Goal: Transaction & Acquisition: Book appointment/travel/reservation

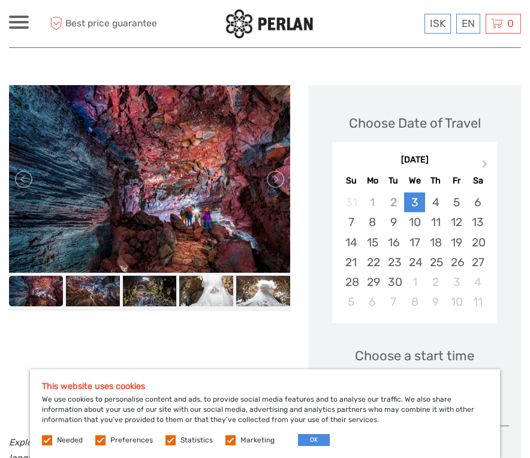
scroll to position [134, 0]
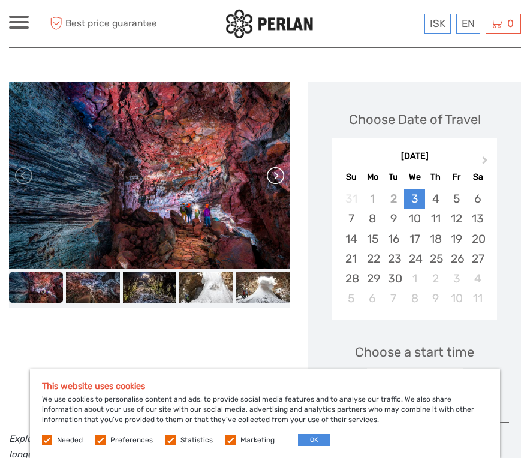
click at [278, 178] on link at bounding box center [274, 175] width 19 height 19
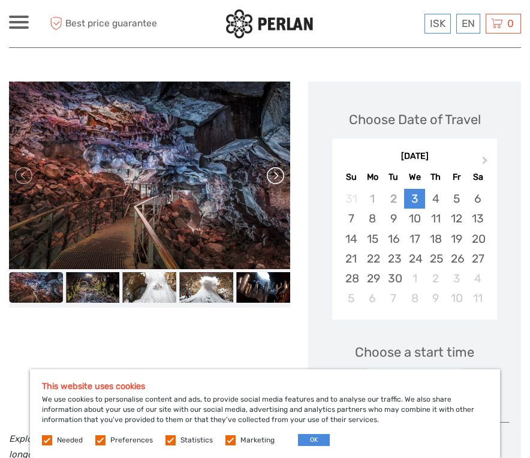
click at [278, 177] on link at bounding box center [274, 175] width 19 height 19
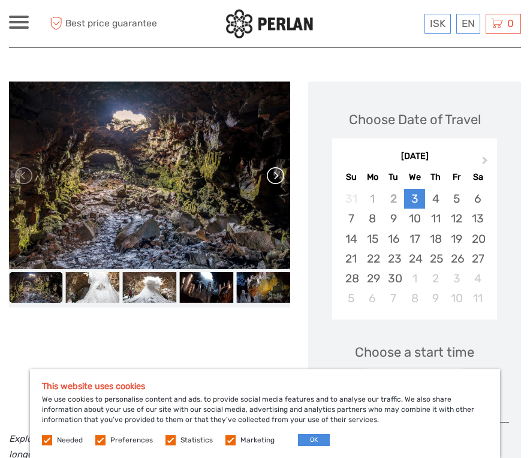
click at [278, 177] on link at bounding box center [274, 175] width 19 height 19
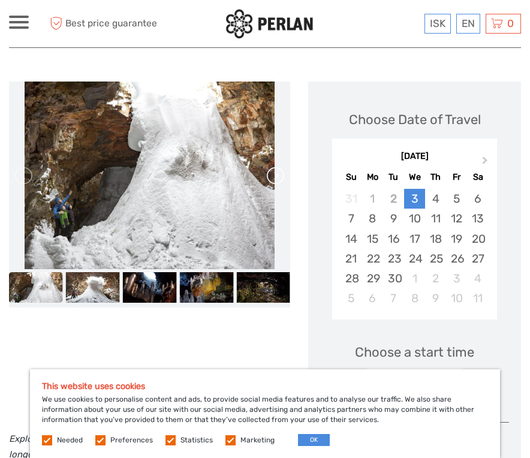
click at [278, 177] on link at bounding box center [274, 175] width 19 height 19
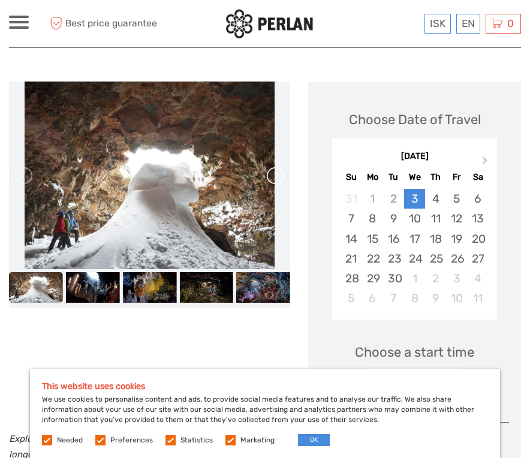
click at [278, 177] on link at bounding box center [274, 175] width 19 height 19
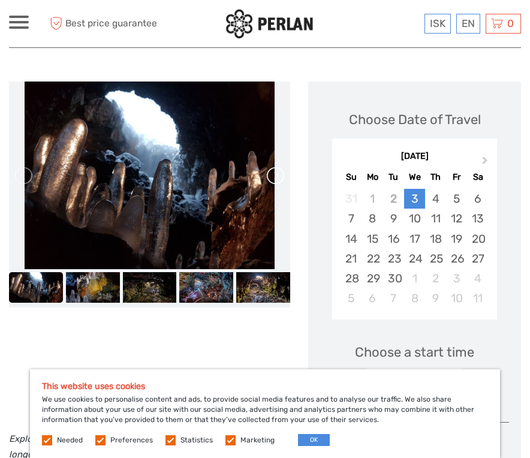
click at [278, 177] on link at bounding box center [274, 175] width 19 height 19
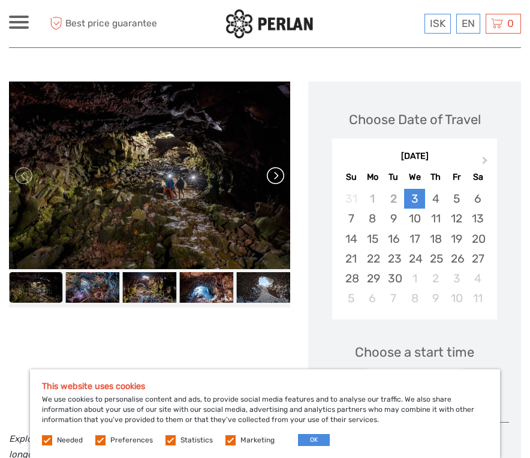
click at [278, 177] on link at bounding box center [274, 175] width 19 height 19
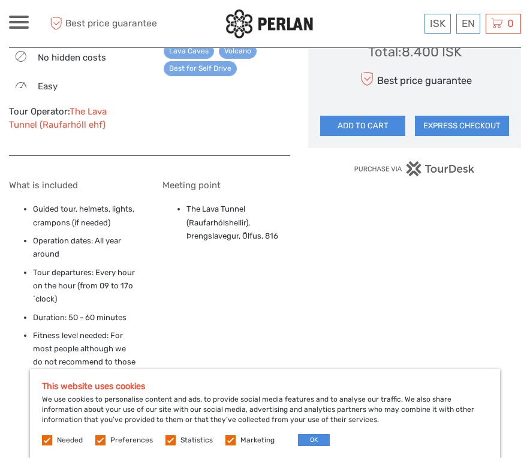
scroll to position [803, 0]
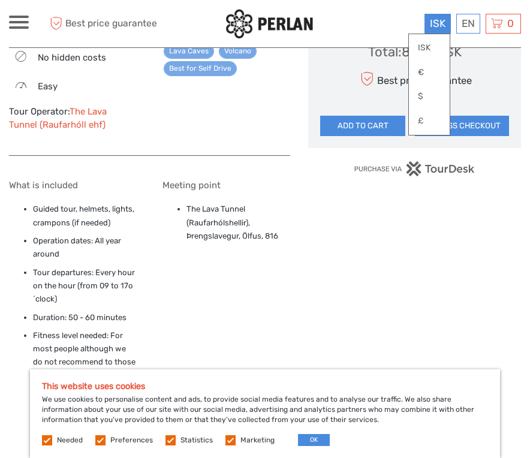
click at [437, 31] on div "ISK ISK € $ £" at bounding box center [438, 24] width 26 height 20
click at [431, 95] on link "$" at bounding box center [429, 97] width 41 height 22
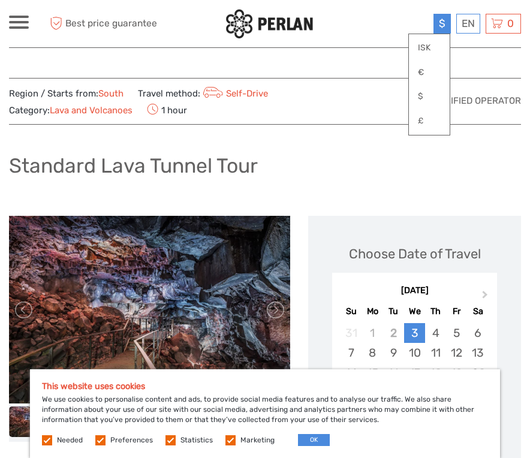
scroll to position [0, 0]
click at [421, 176] on div "Standard Lava Tunnel Tour" at bounding box center [265, 171] width 512 height 44
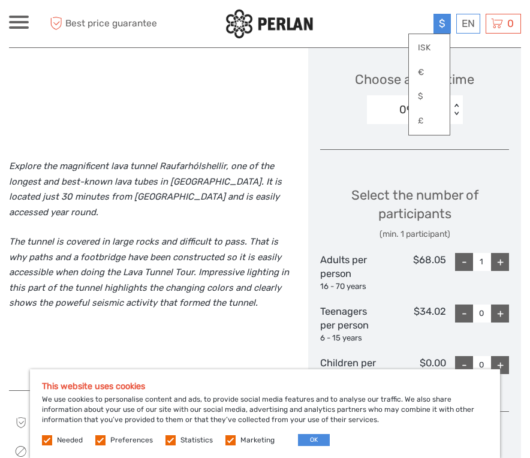
scroll to position [407, 0]
click at [412, 74] on link "€" at bounding box center [429, 73] width 41 height 22
click at [423, 94] on link "$" at bounding box center [429, 97] width 41 height 22
click at [431, 120] on link "£" at bounding box center [429, 121] width 41 height 22
click at [433, 57] on link "ISK" at bounding box center [429, 48] width 41 height 22
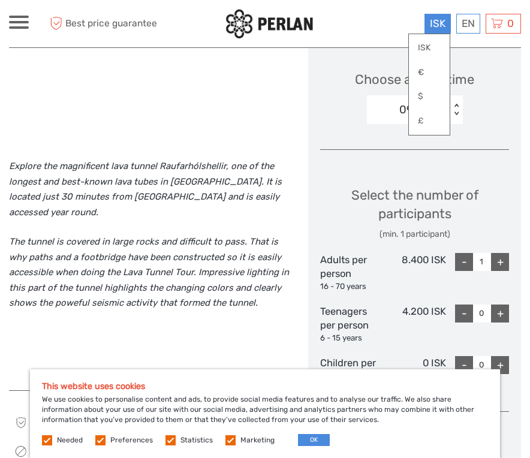
click at [295, 91] on div "Explore the magnificent lava tunnel Raufarhólshellir, one of the longest and be…" at bounding box center [158, 384] width 299 height 1151
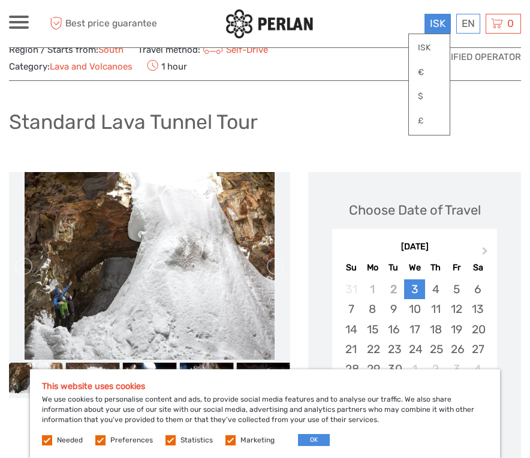
scroll to position [37, 0]
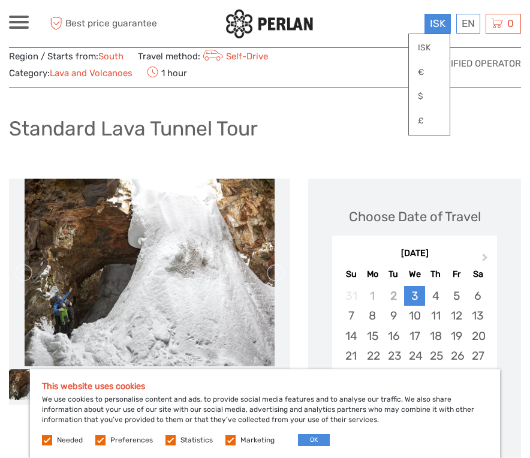
click at [437, 21] on span "ISK" at bounding box center [438, 23] width 16 height 12
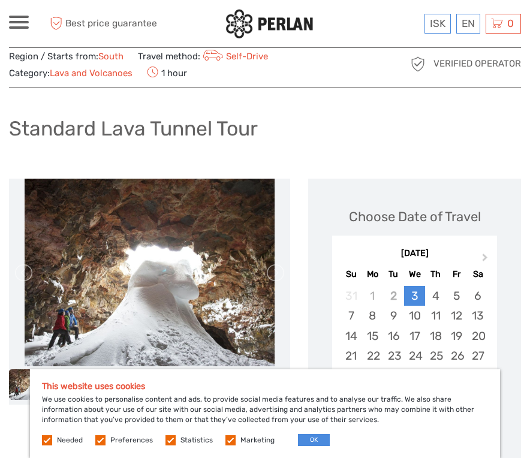
click at [125, 57] on div "Region / Starts from: South Travel method: Self-Drive Category: Lava and Volcan…" at bounding box center [201, 64] width 385 height 34
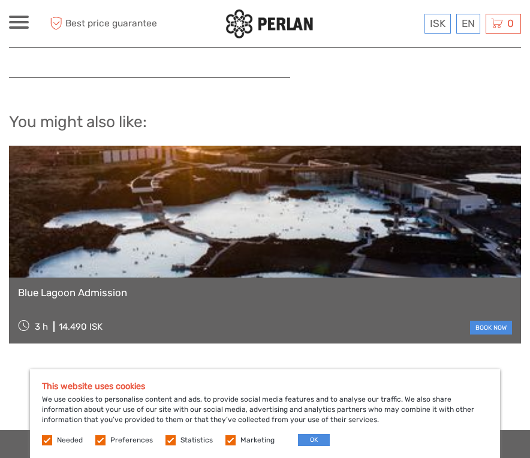
scroll to position [1279, 0]
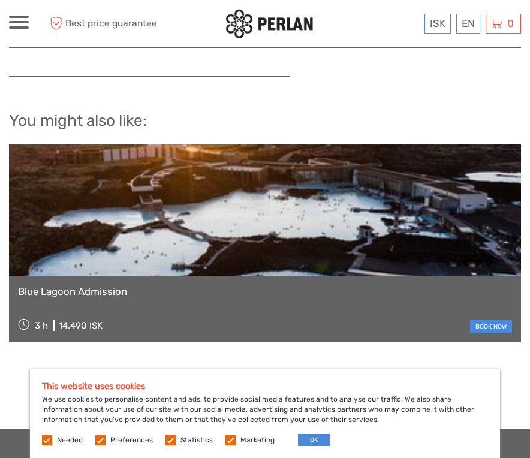
click at [103, 286] on link "Blue Lagoon Admission" at bounding box center [265, 292] width 494 height 12
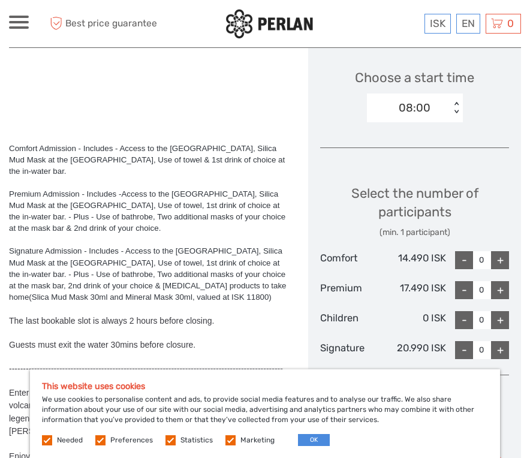
scroll to position [410, 0]
